Goal: Information Seeking & Learning: Find specific fact

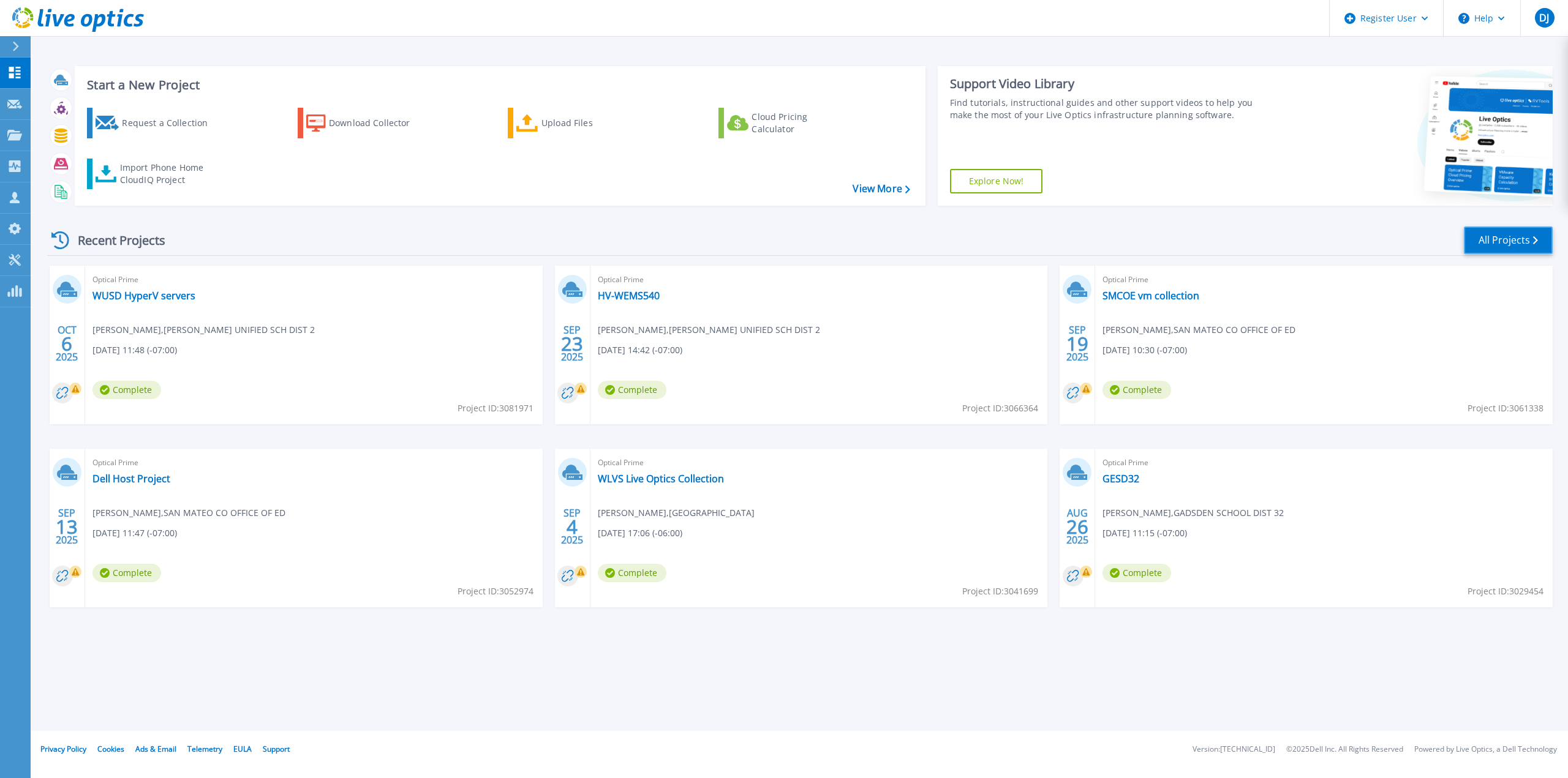
click at [1497, 234] on link "All Projects" at bounding box center [1507, 240] width 89 height 28
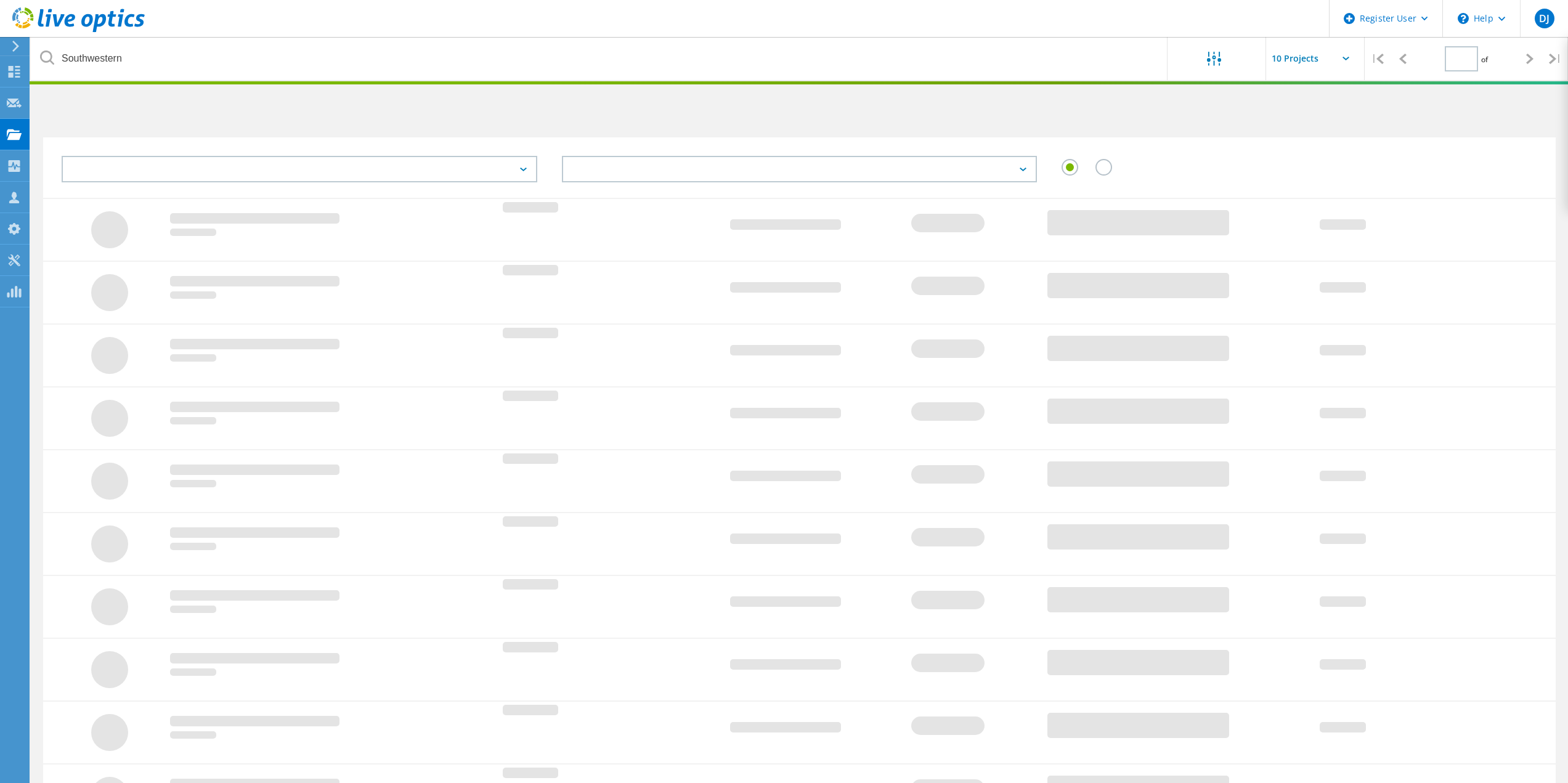
type input "1"
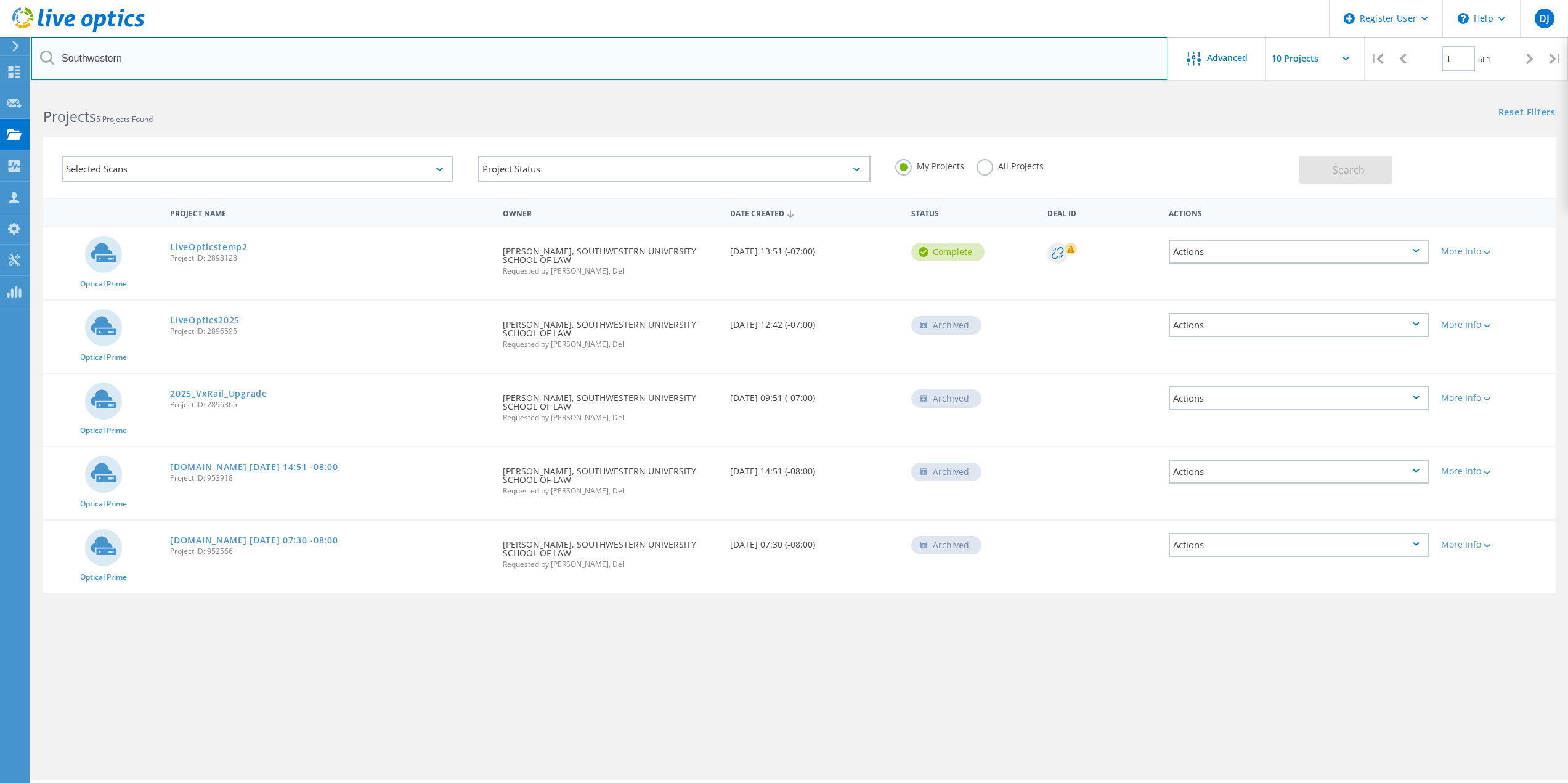
click at [130, 62] on input "Southwestern" at bounding box center [599, 58] width 1137 height 43
click at [130, 59] on input "Southwestern" at bounding box center [599, 58] width 1137 height 43
click at [129, 59] on input "Southwestern" at bounding box center [599, 58] width 1137 height 43
click at [114, 57] on input "Southwestern" at bounding box center [599, 58] width 1137 height 43
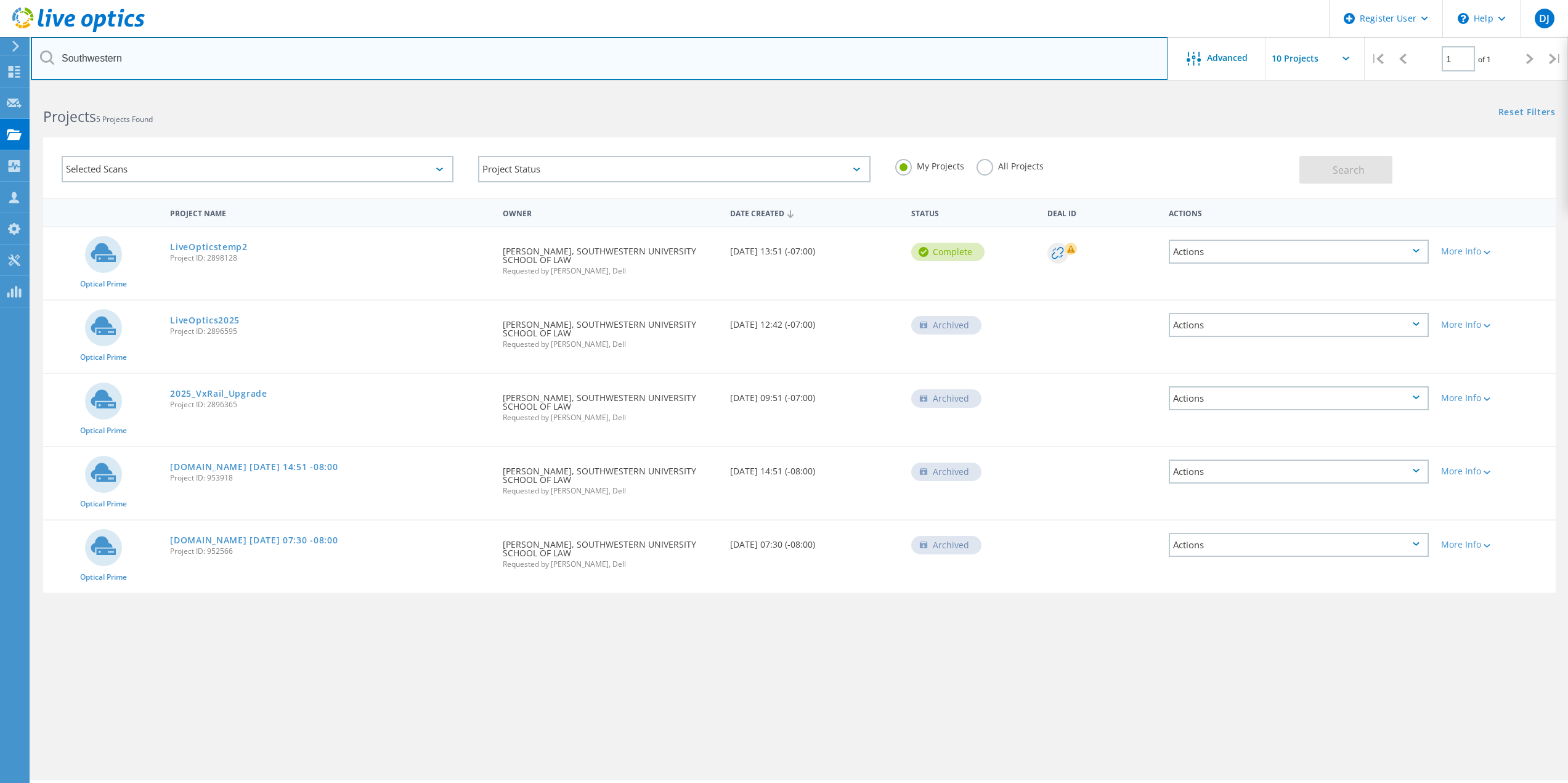
click at [114, 56] on input "Southwestern" at bounding box center [599, 58] width 1137 height 43
paste input "ALAMOGORDO,"
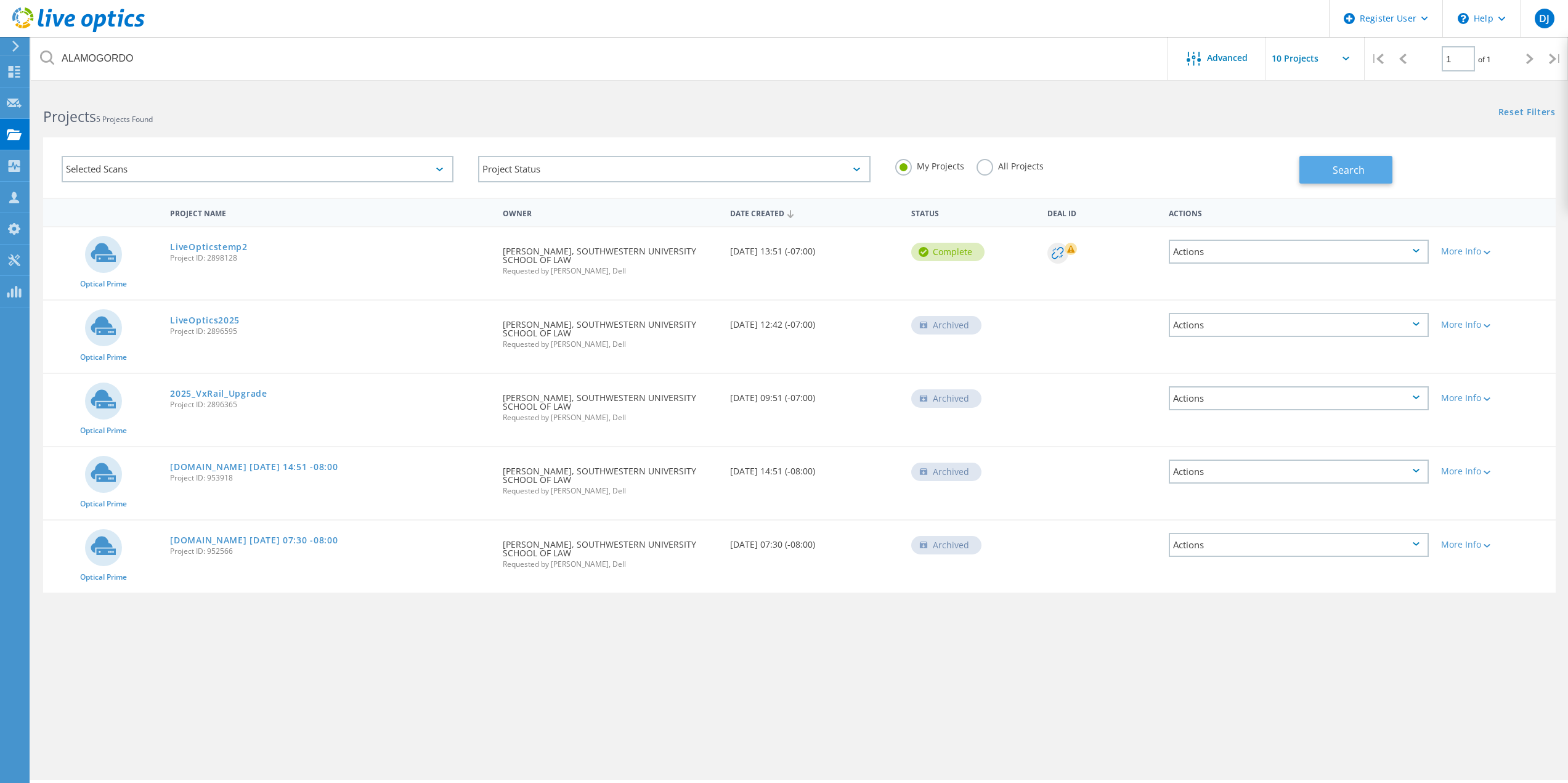
click at [1346, 168] on span "Search" at bounding box center [1349, 170] width 32 height 14
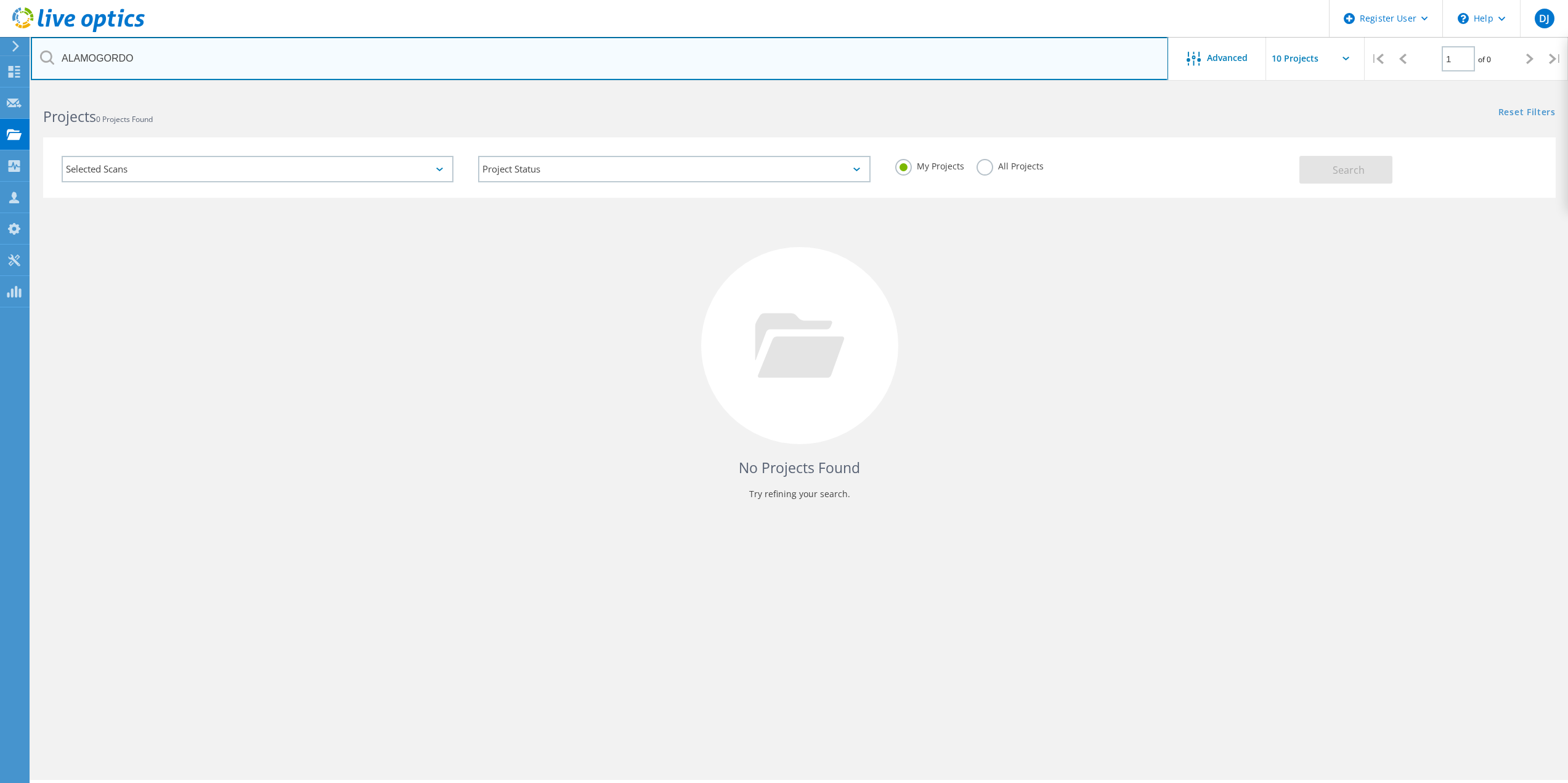
click at [147, 62] on input "ALAMOGORDO" at bounding box center [599, 58] width 1137 height 43
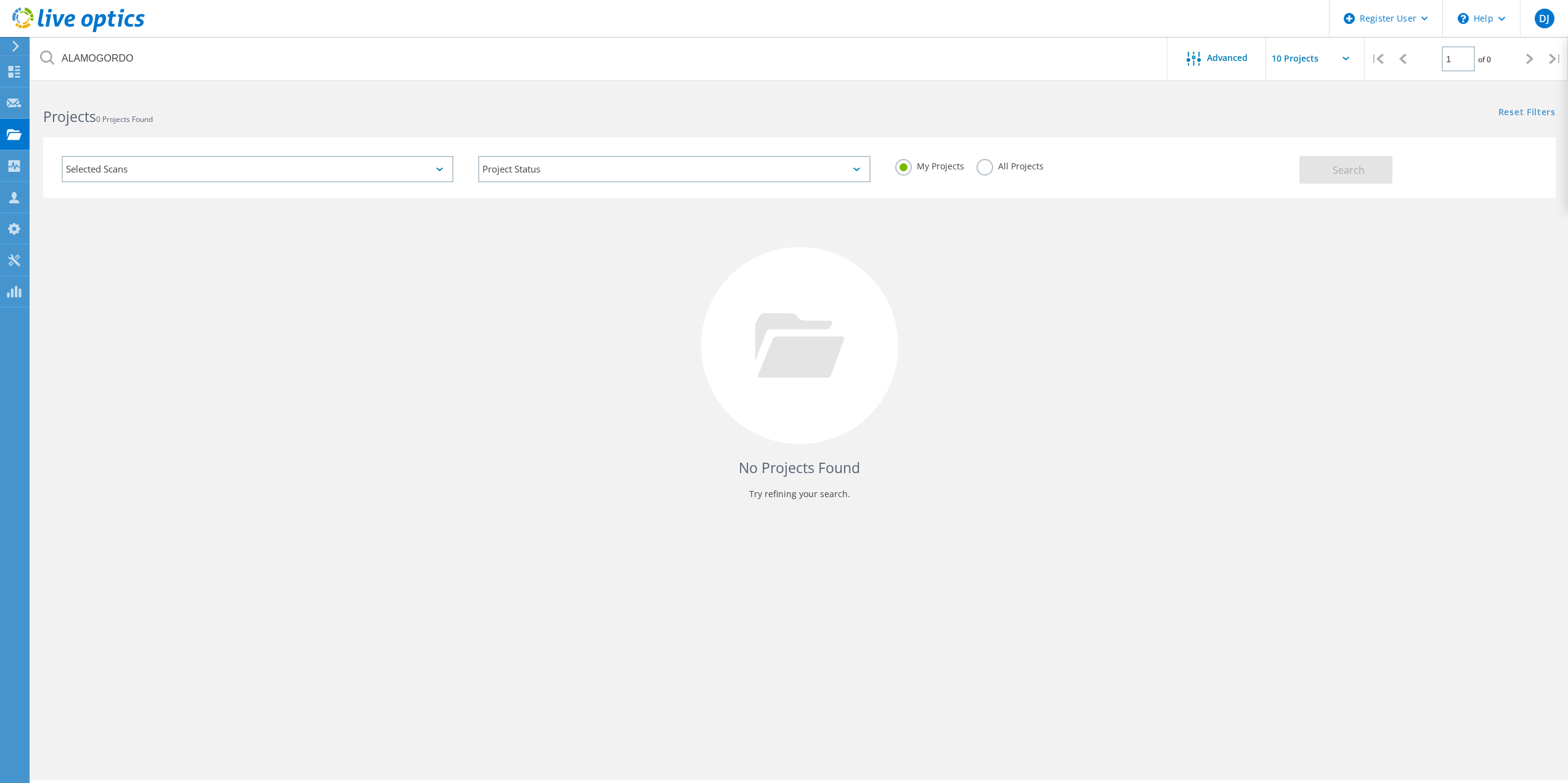
click at [980, 168] on label "All Projects" at bounding box center [1010, 165] width 67 height 12
click at [0, 0] on input "All Projects" at bounding box center [0, 0] width 0 height 0
click at [1336, 162] on button "Search" at bounding box center [1346, 169] width 93 height 28
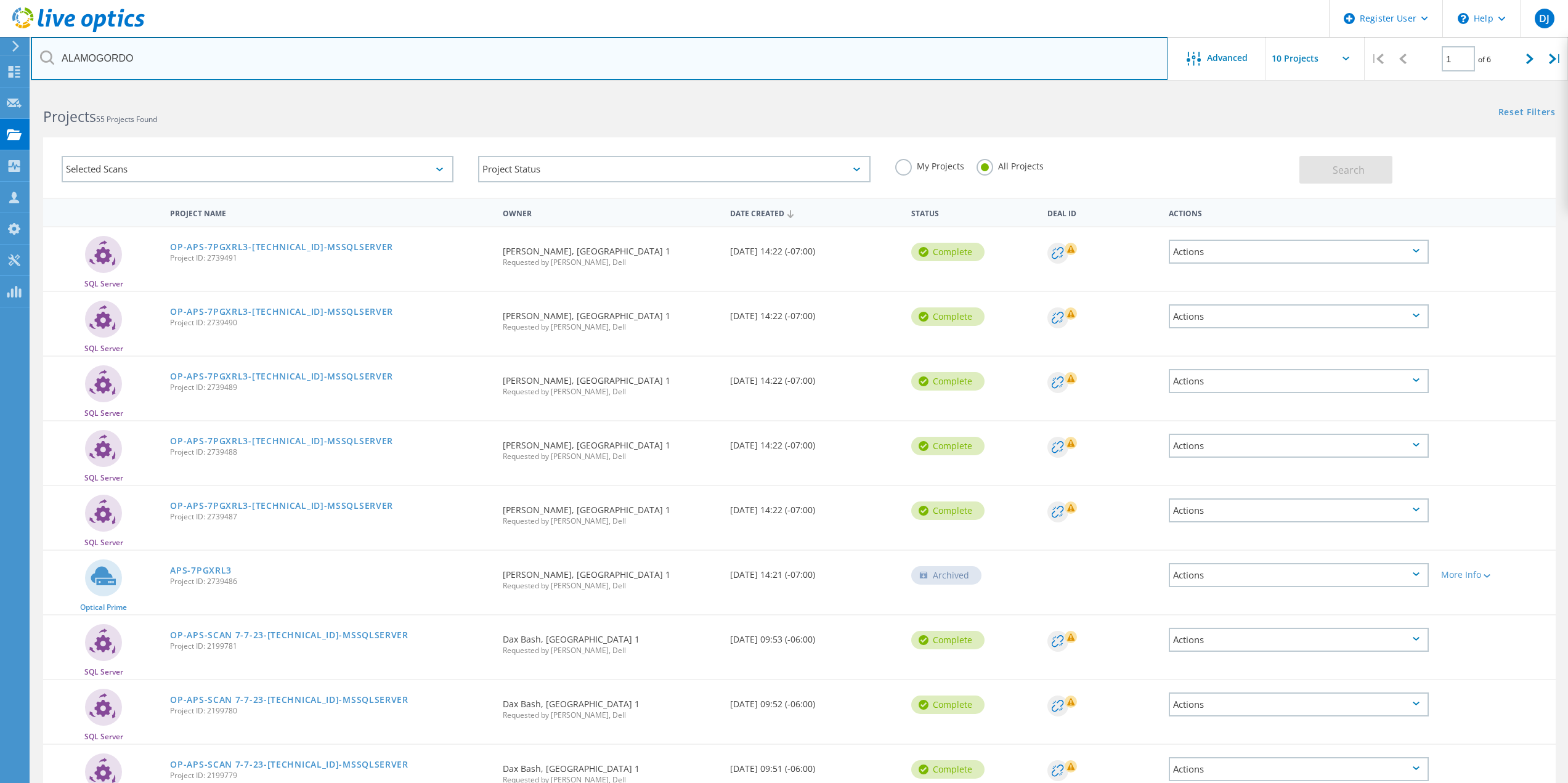
drag, startPoint x: 142, startPoint y: 59, endPoint x: 0, endPoint y: 44, distance: 142.8
click at [0, 89] on div "Register User \n Help Explore Helpful Articles Contact Support DJ Dell User Dav…" at bounding box center [784, 506] width 1568 height 833
click at [168, 46] on input "ALAMOGORDO" at bounding box center [599, 58] width 1137 height 43
click at [139, 57] on input "ALAMOGORDO" at bounding box center [599, 58] width 1137 height 43
click at [138, 56] on input "ALAMOGORDO" at bounding box center [599, 58] width 1137 height 43
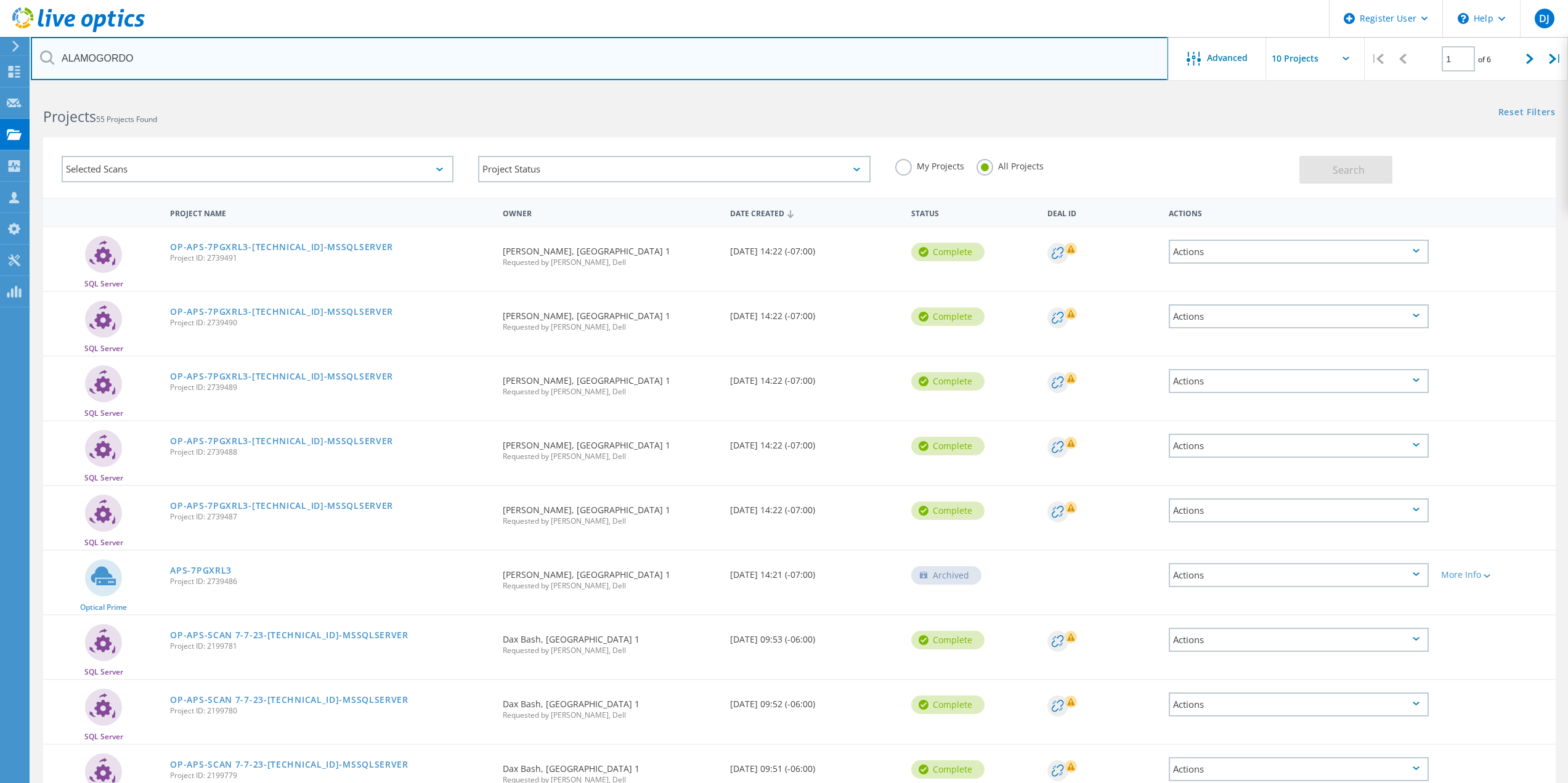
click at [138, 56] on input "ALAMOGORDO" at bounding box center [599, 58] width 1137 height 43
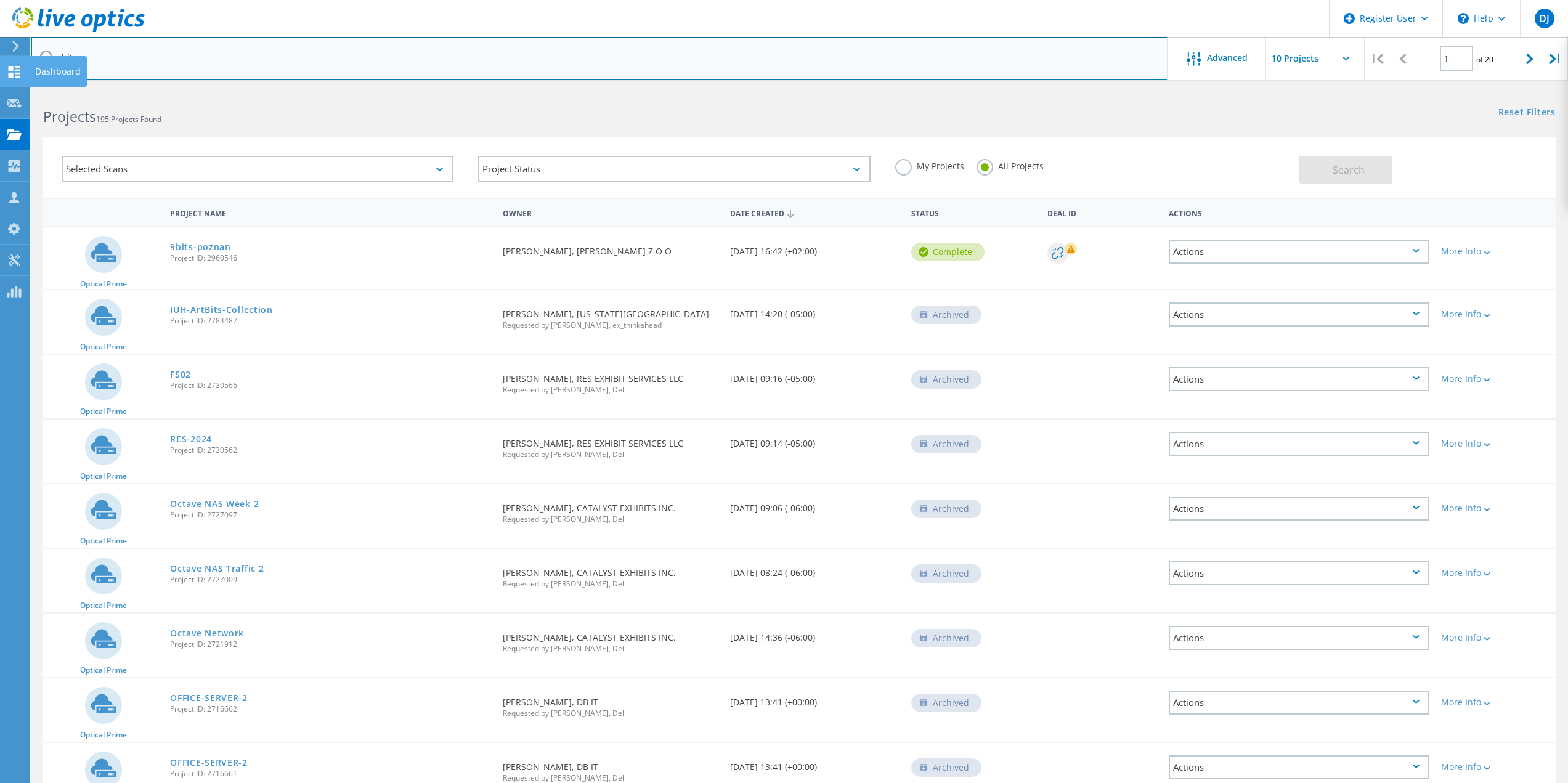
drag, startPoint x: 124, startPoint y: 53, endPoint x: 0, endPoint y: 65, distance: 124.6
click at [0, 89] on div "Register User \n Help Explore Helpful Articles Contact Support DJ Dell User Dav…" at bounding box center [784, 505] width 1568 height 831
paste input "jason.clark@bits.guru"
click at [104, 62] on input "bitsjason.clark@bits.guru" at bounding box center [599, 58] width 1137 height 43
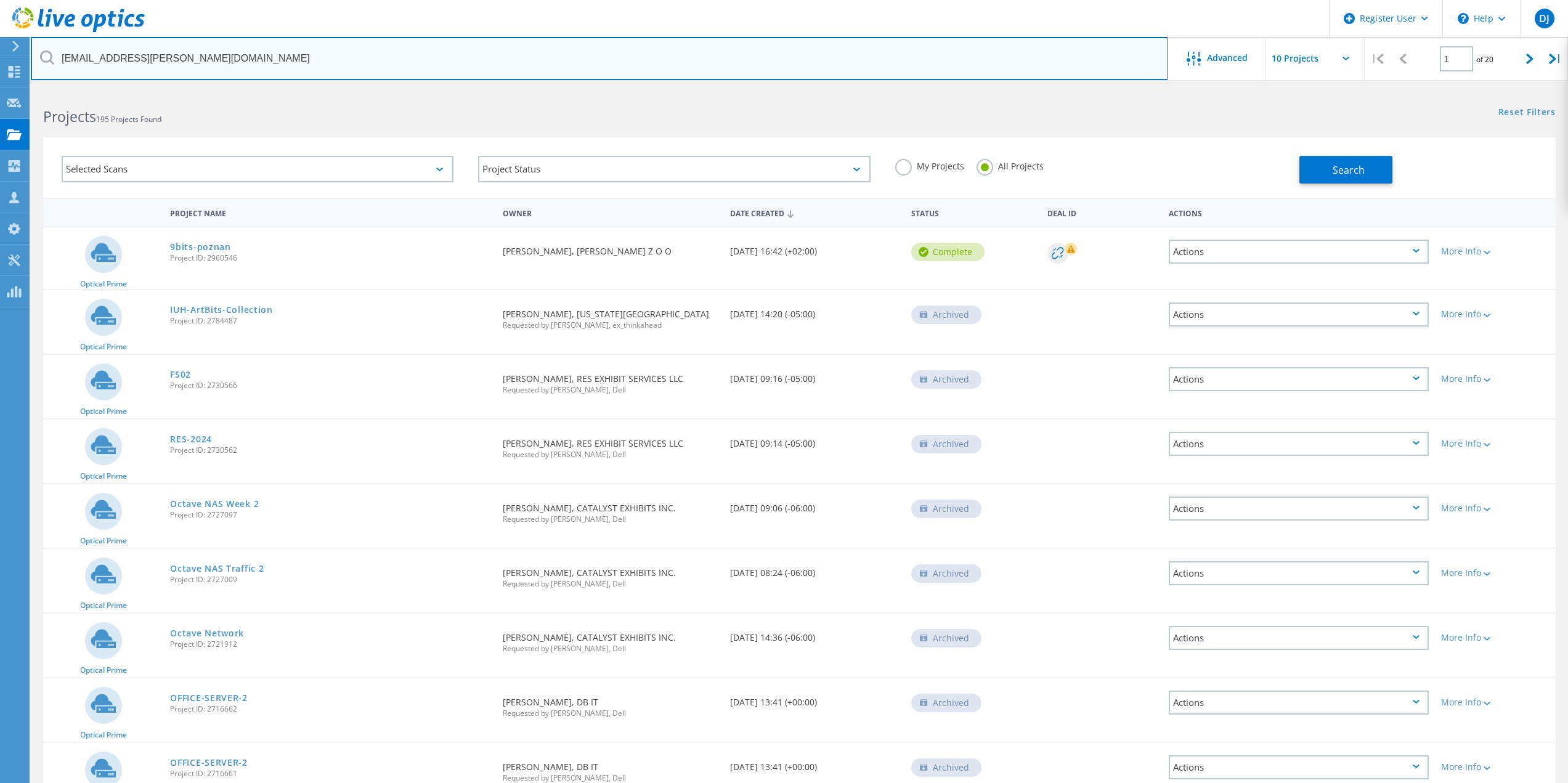
click at [104, 62] on input "bitsjason.clark@bits.guru" at bounding box center [599, 58] width 1137 height 43
paste input "text"
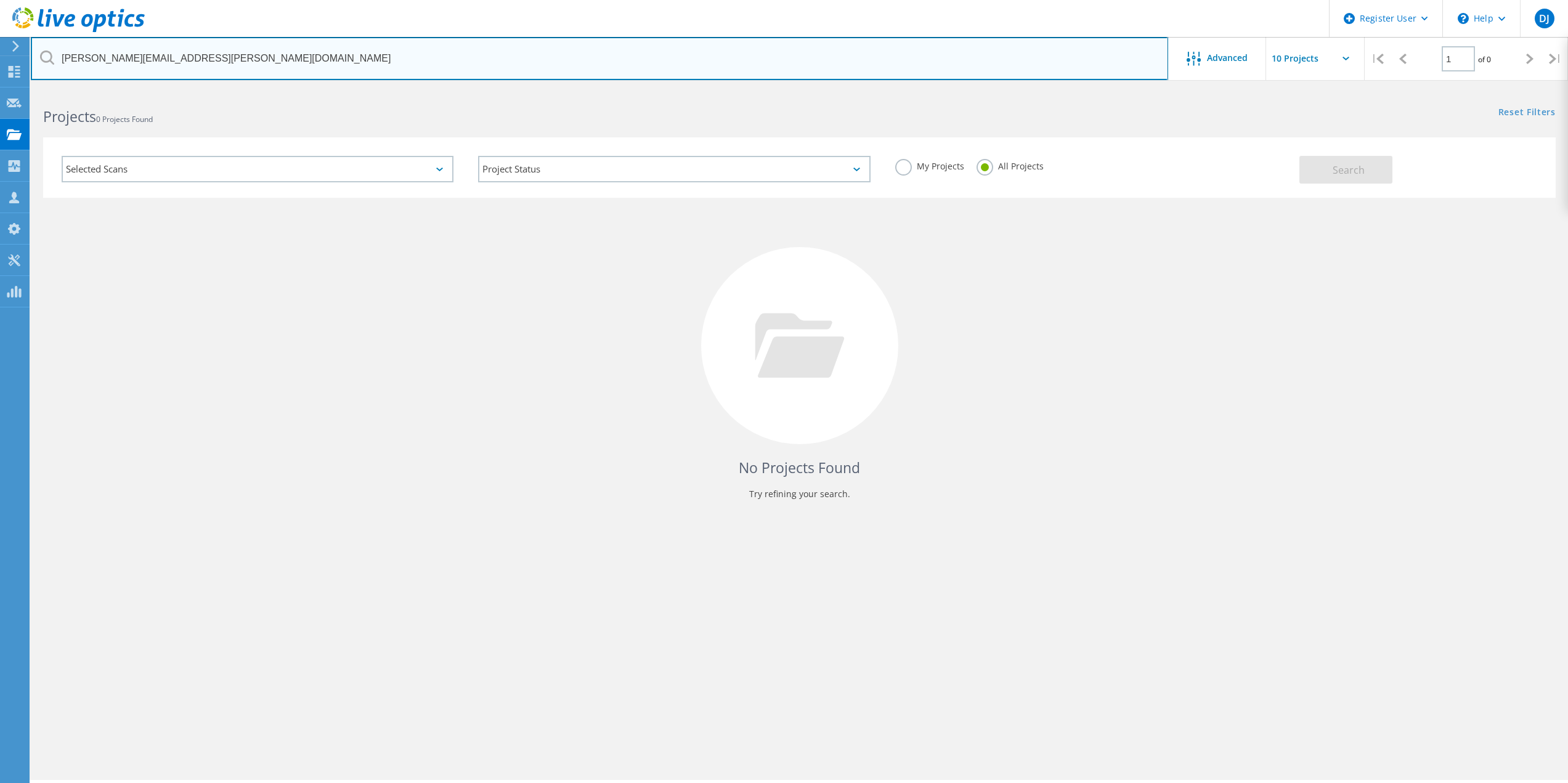
click at [76, 53] on input "jason.clark@bits.guru" at bounding box center [599, 58] width 1137 height 43
click at [82, 60] on input "jason.clark@bits.guru" at bounding box center [599, 58] width 1137 height 43
click at [88, 57] on input "Tim.clark@bits.guru" at bounding box center [599, 58] width 1137 height 43
type input "Tim.black@bits.guru"
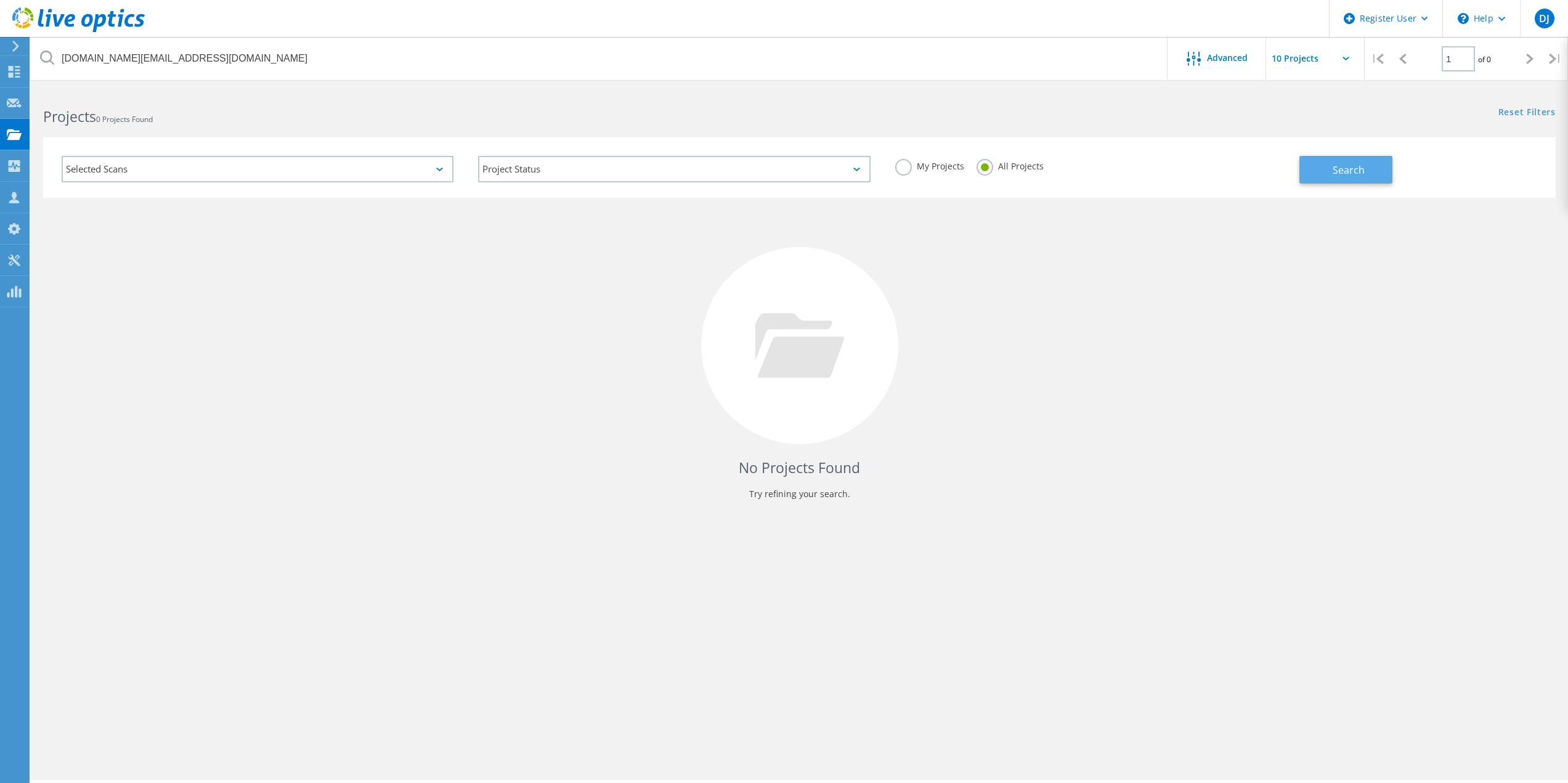
click at [1325, 174] on button "Search" at bounding box center [1346, 169] width 93 height 28
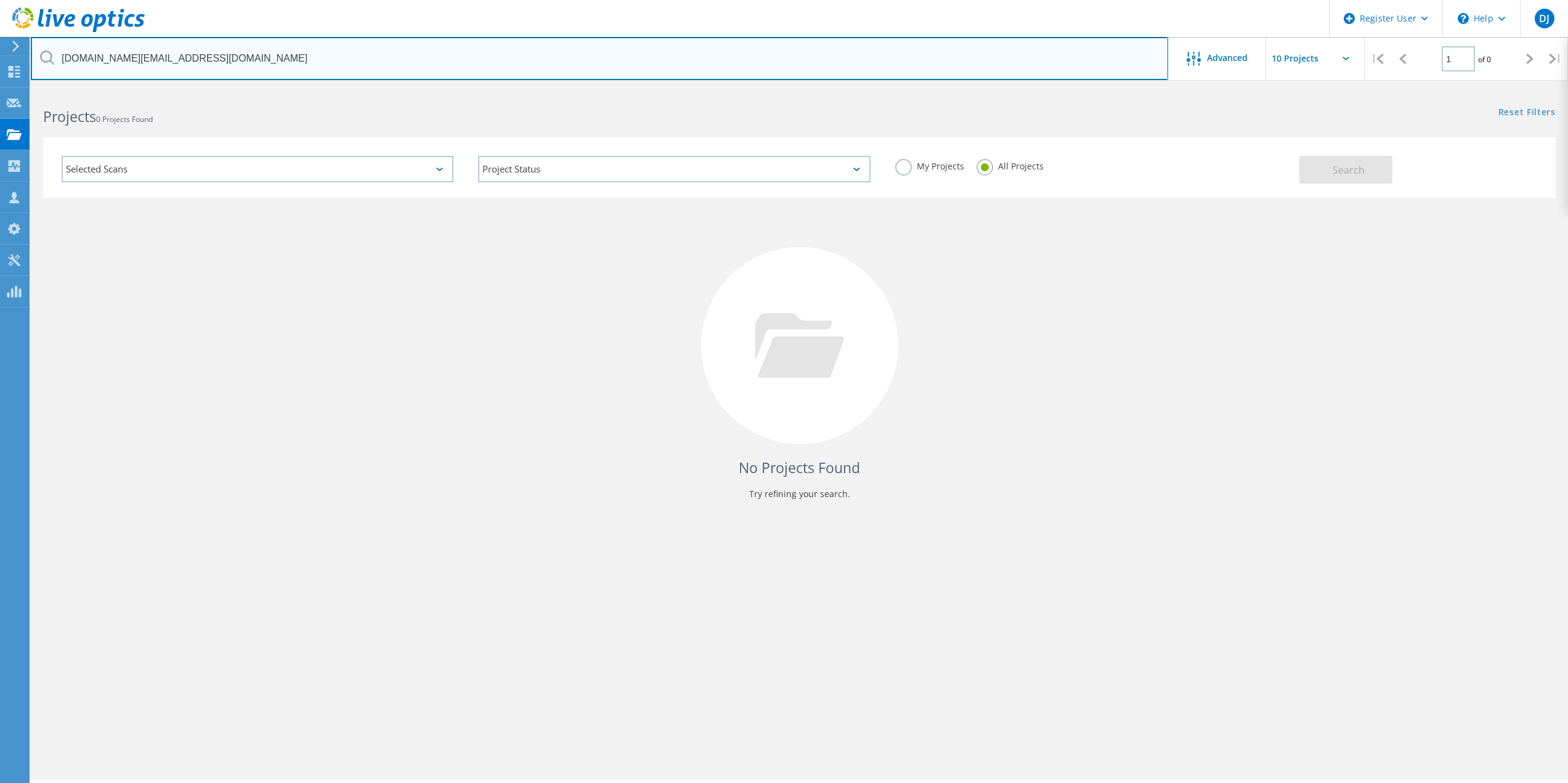
click at [135, 63] on input "Tim.black@bits.guru" at bounding box center [599, 58] width 1137 height 43
